Goal: Use online tool/utility: Utilize a website feature to perform a specific function

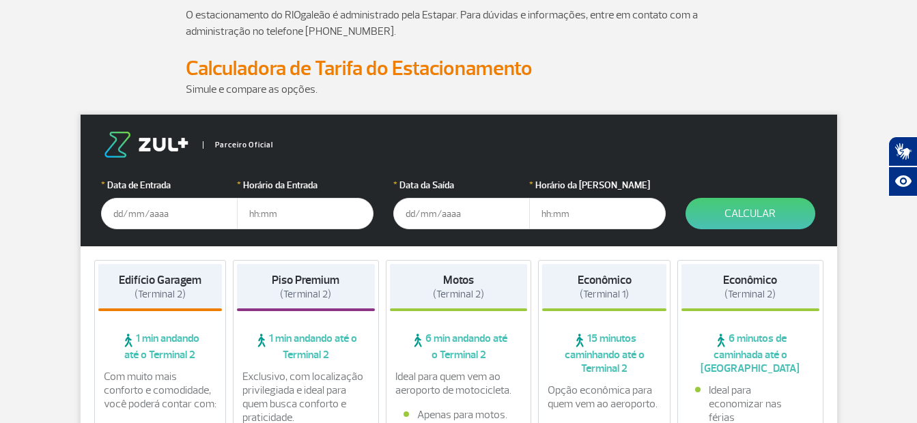
scroll to position [137, 0]
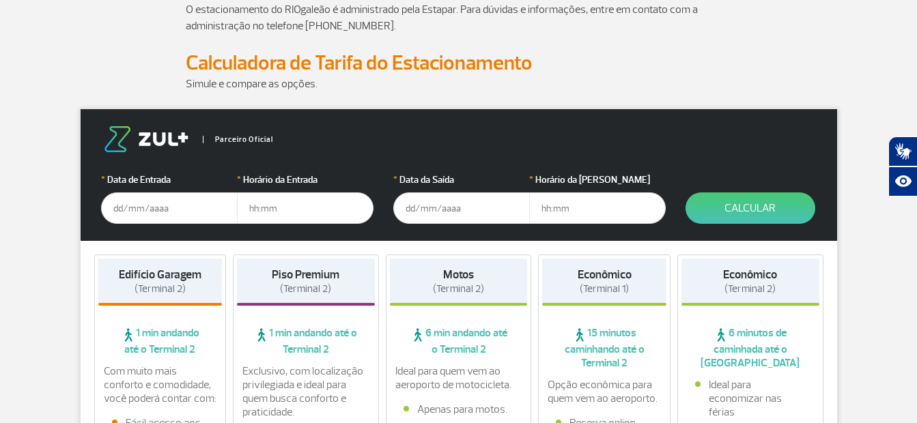
click at [156, 199] on input "text" at bounding box center [169, 208] width 137 height 31
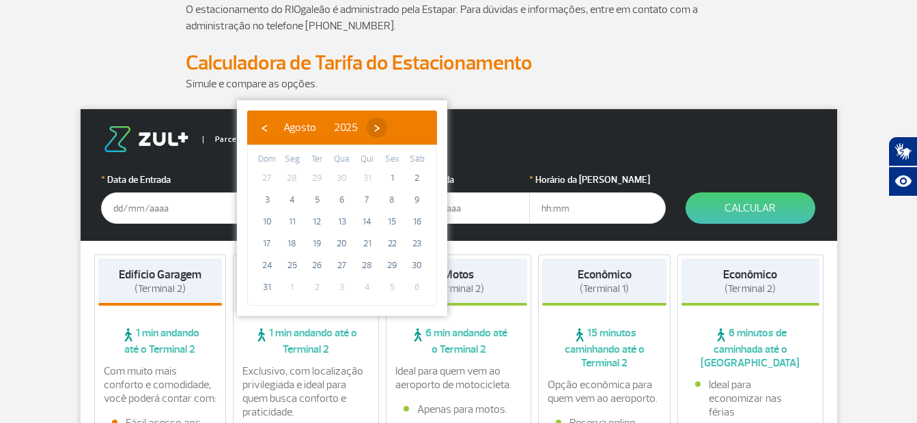
click at [387, 129] on span "›" at bounding box center [377, 127] width 20 height 20
click at [343, 242] on span "24" at bounding box center [342, 244] width 22 height 22
type input "[DATE]"
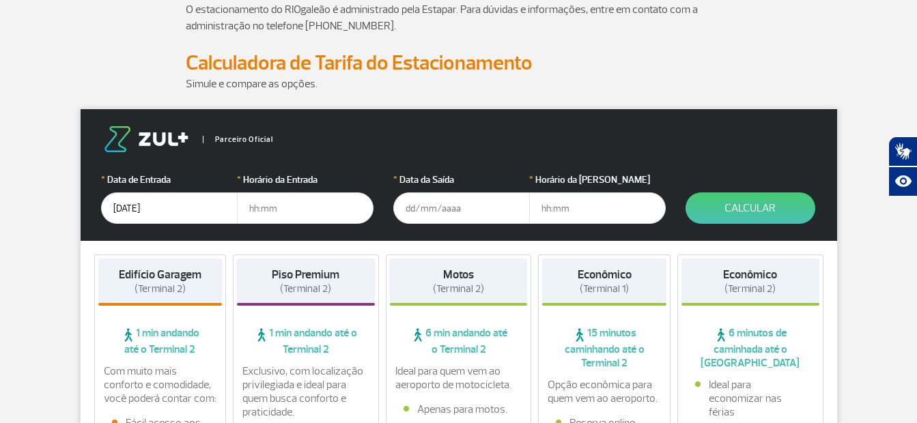
click at [272, 204] on input "text" at bounding box center [305, 208] width 137 height 31
drag, startPoint x: 272, startPoint y: 204, endPoint x: 266, endPoint y: 215, distance: 12.8
click at [266, 215] on input "8" at bounding box center [305, 208] width 137 height 31
type input "8"
type input "08:00"
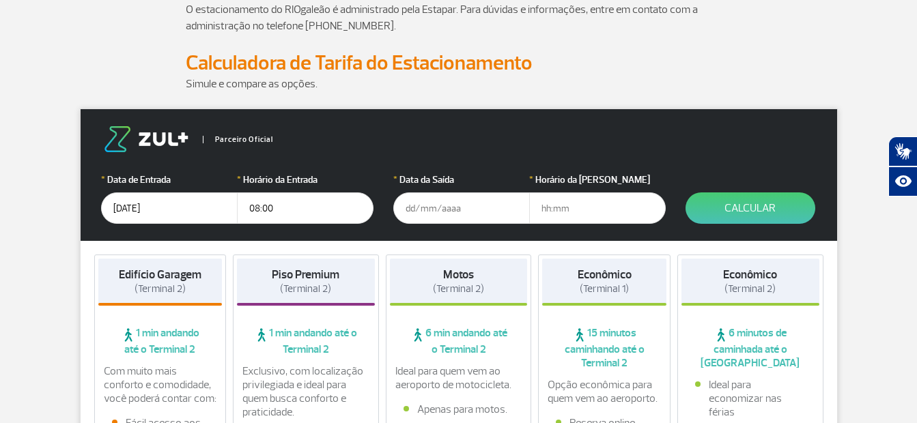
click at [416, 210] on input "text" at bounding box center [461, 208] width 137 height 31
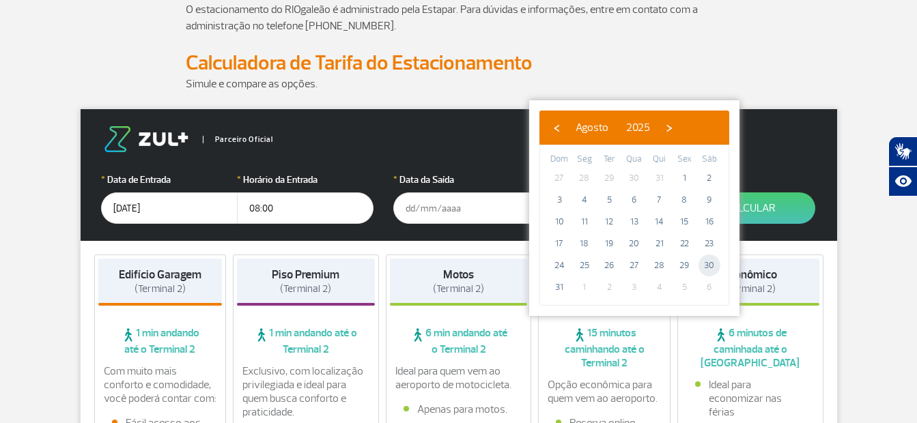
click at [712, 266] on span "30" at bounding box center [710, 266] width 22 height 22
type input "30/08/2025"
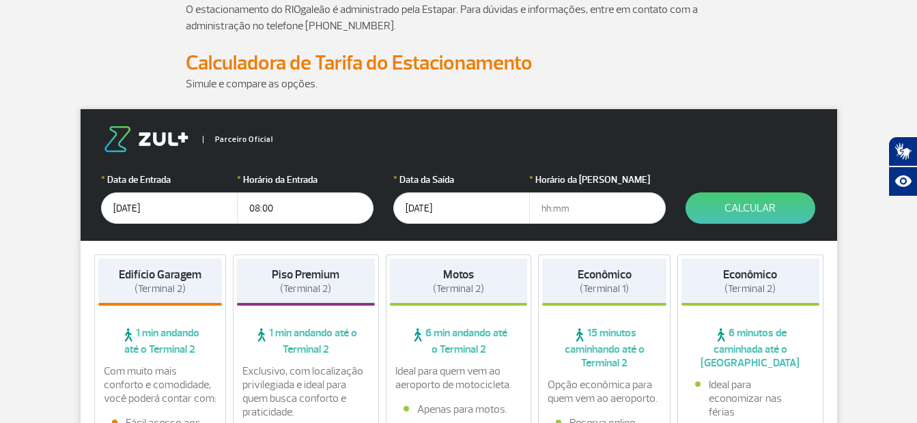
click at [565, 208] on input "text" at bounding box center [597, 208] width 137 height 31
type input "18:00"
click at [750, 209] on button "Calcular" at bounding box center [751, 208] width 130 height 31
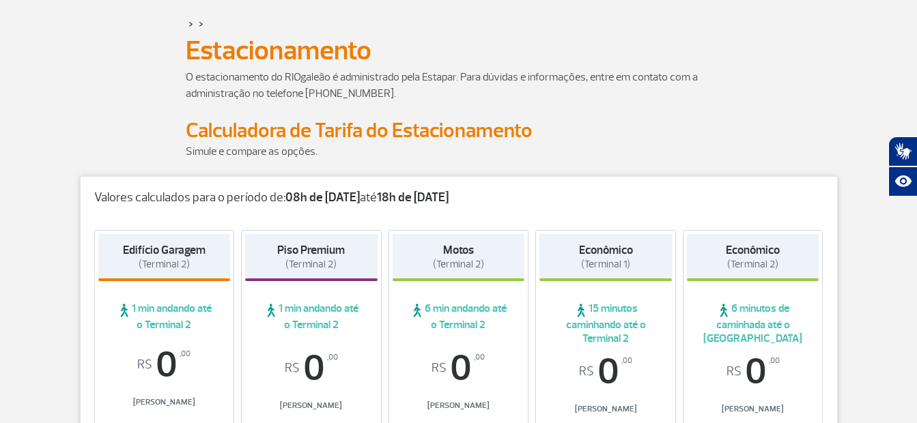
scroll to position [68, 0]
click at [424, 195] on strong "18h de 30/08/25" at bounding box center [413, 199] width 72 height 16
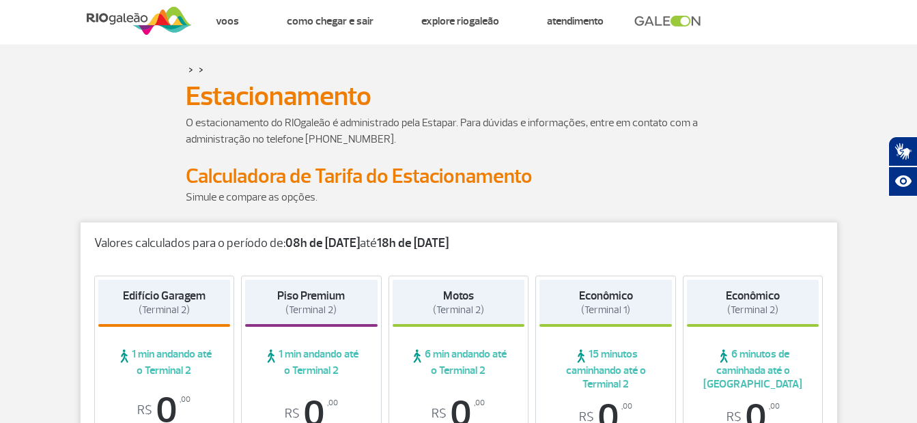
scroll to position [0, 0]
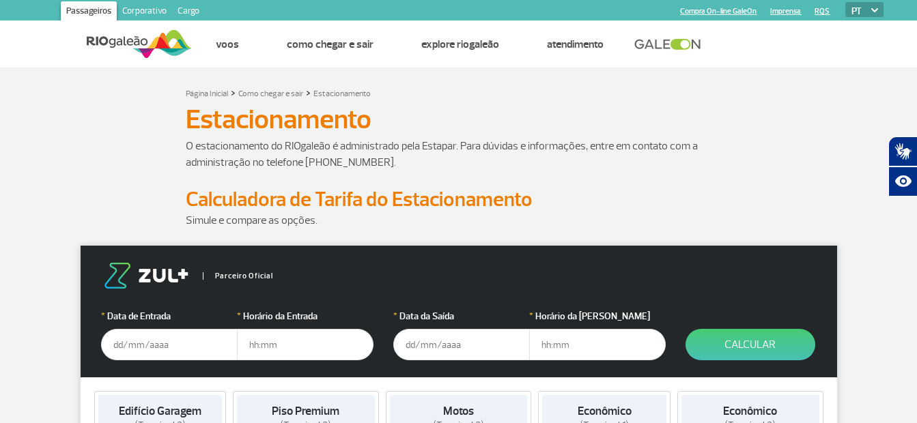
click at [116, 361] on form "Parceiro Oficial * Data de Entrada * Horário da Entrada * Data da Saída * Horár…" at bounding box center [459, 312] width 757 height 132
click at [118, 343] on input "text" at bounding box center [169, 344] width 137 height 31
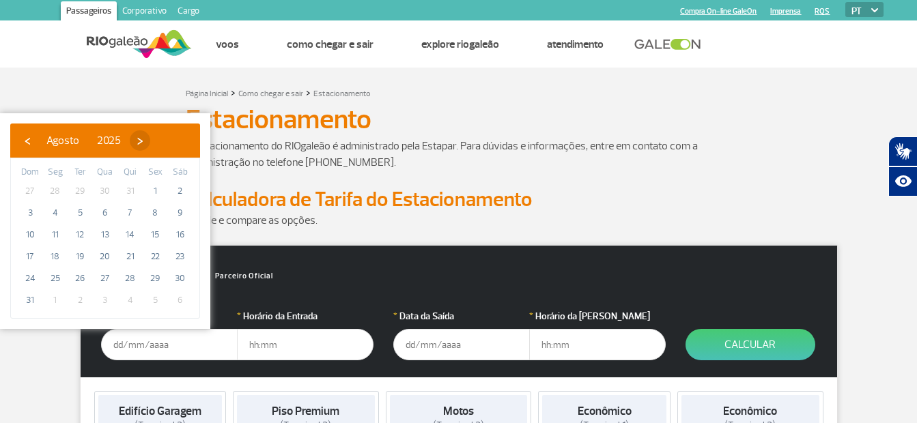
click at [150, 140] on span "›" at bounding box center [140, 140] width 20 height 20
click at [104, 257] on span "24" at bounding box center [105, 257] width 22 height 22
type input "[DATE]"
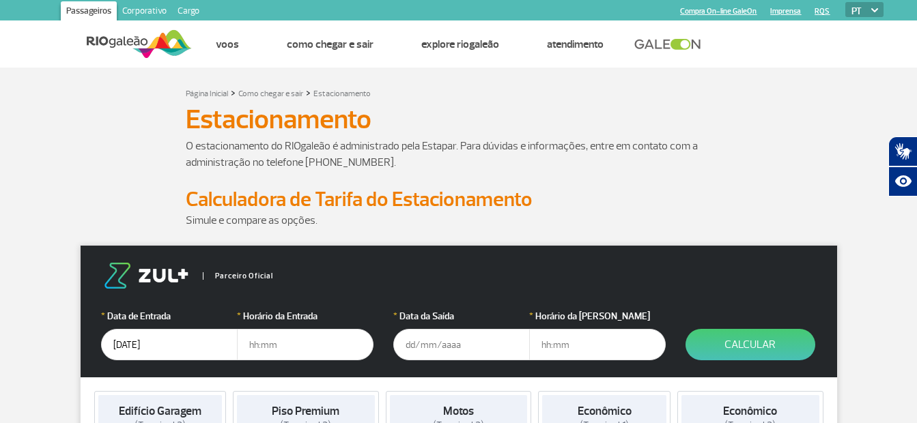
click at [292, 347] on input "text" at bounding box center [305, 344] width 137 height 31
type input "08:00"
click at [434, 351] on input "text" at bounding box center [461, 344] width 137 height 31
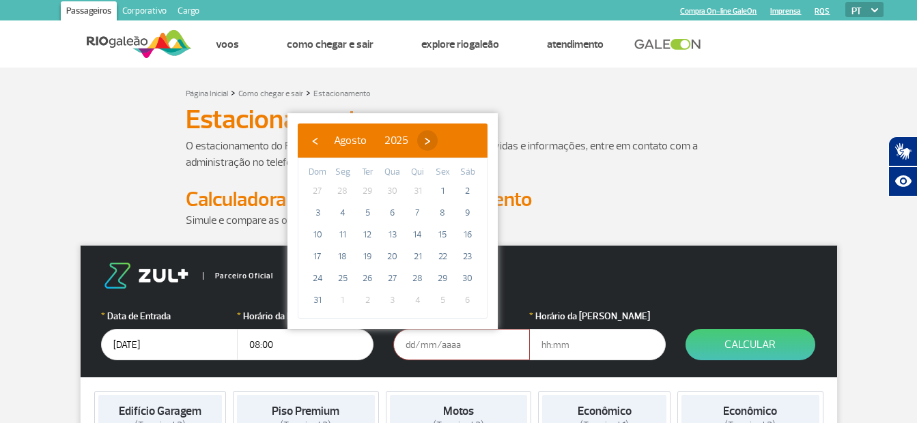
click at [438, 135] on span "›" at bounding box center [427, 140] width 20 height 20
click at [373, 279] on span "30" at bounding box center [367, 279] width 22 height 22
type input "[DATE]"
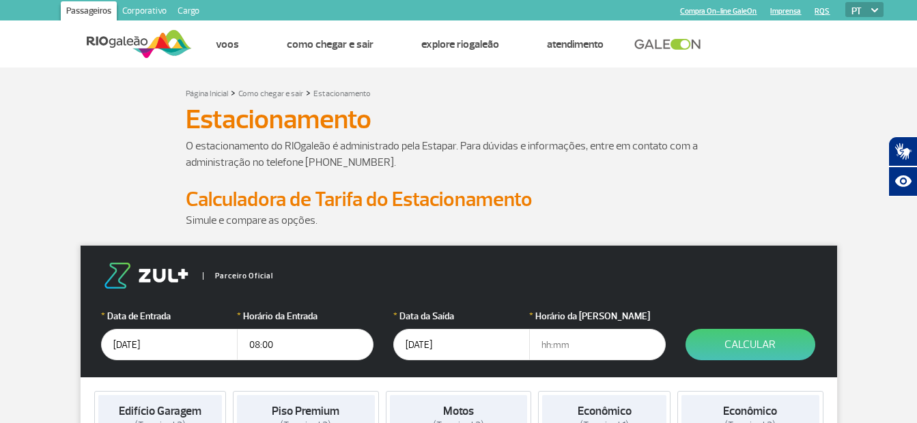
click at [537, 342] on input "text" at bounding box center [597, 344] width 137 height 31
type input "18:30"
click at [748, 341] on button "Calcular" at bounding box center [751, 344] width 130 height 31
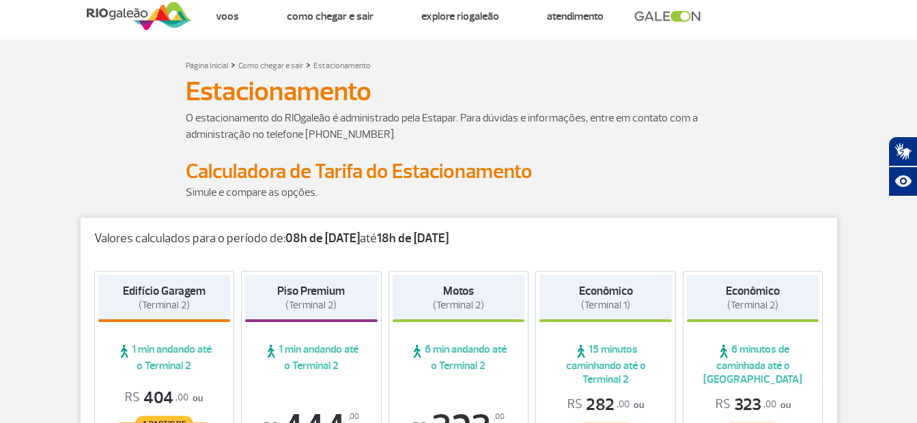
scroll to position [205, 0]
